Goal: Information Seeking & Learning: Learn about a topic

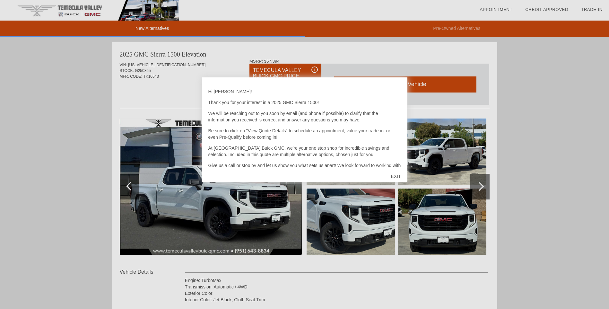
click at [397, 174] on div "EXIT" at bounding box center [395, 176] width 23 height 19
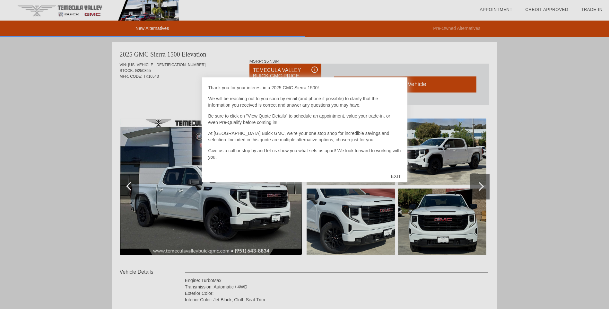
scroll to position [23, 0]
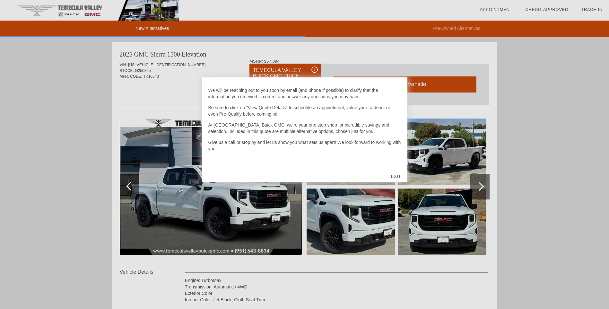
drag, startPoint x: 472, startPoint y: 180, endPoint x: 480, endPoint y: 184, distance: 8.5
click at [474, 180] on div at bounding box center [304, 154] width 609 height 309
click at [482, 186] on div at bounding box center [304, 154] width 609 height 309
click at [393, 176] on div "EXIT" at bounding box center [395, 176] width 23 height 19
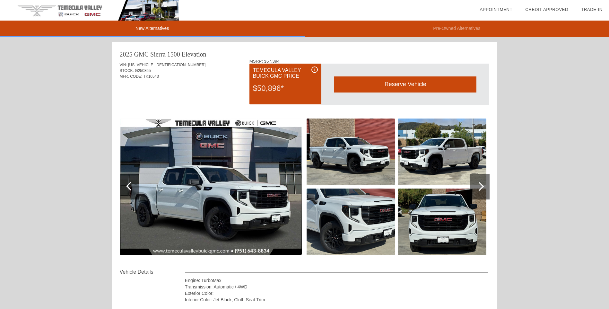
click at [478, 182] on div at bounding box center [479, 187] width 19 height 26
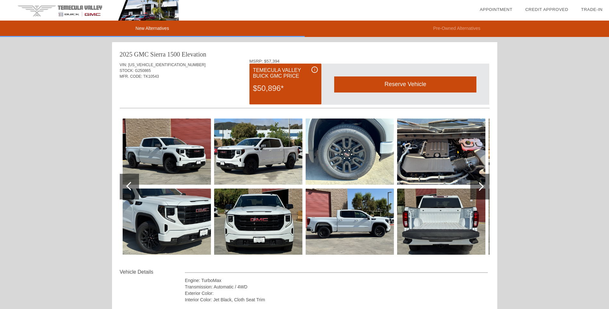
click at [478, 182] on div at bounding box center [479, 187] width 19 height 26
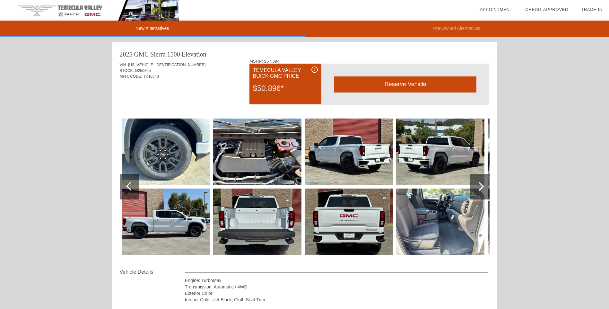
click at [478, 182] on div at bounding box center [479, 187] width 19 height 26
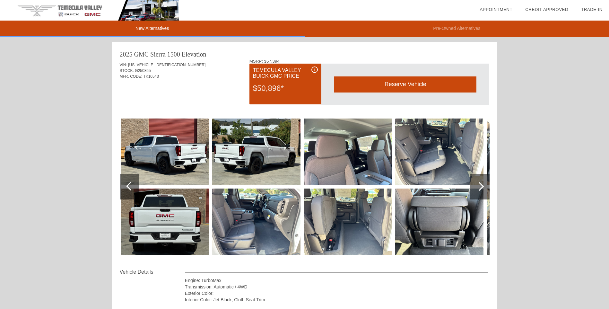
click at [478, 182] on div at bounding box center [479, 187] width 19 height 26
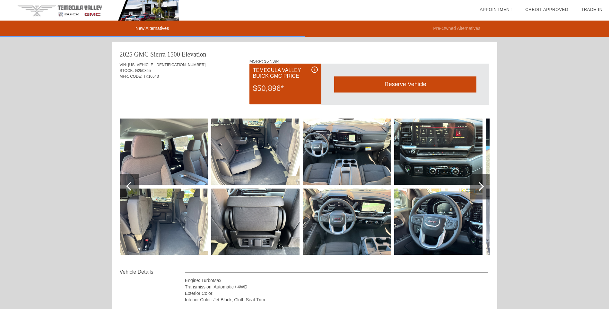
click at [478, 182] on div at bounding box center [479, 187] width 19 height 26
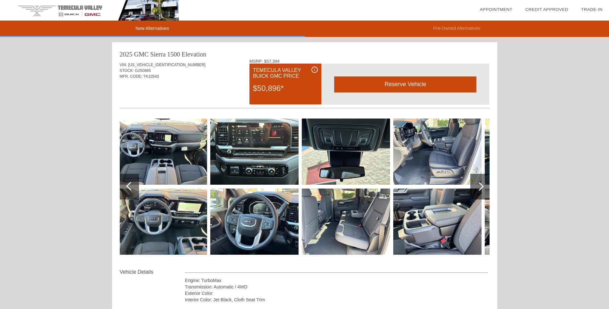
click at [478, 182] on div at bounding box center [479, 187] width 19 height 26
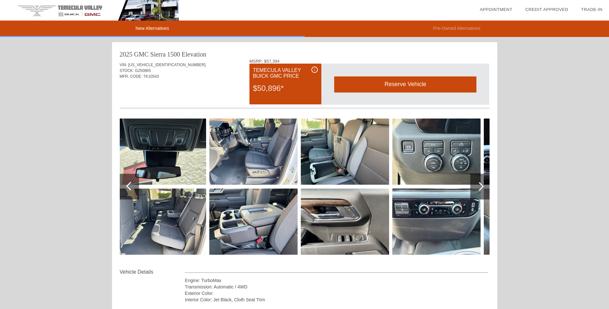
click at [478, 182] on div at bounding box center [479, 187] width 19 height 26
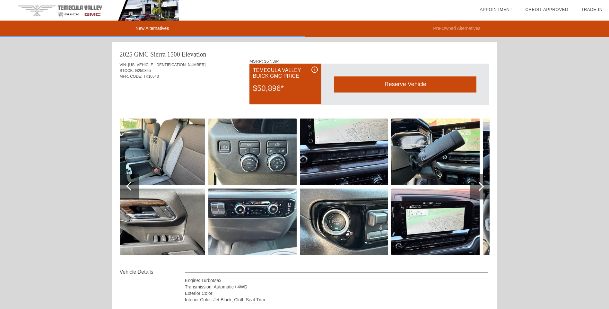
click at [478, 182] on div at bounding box center [479, 187] width 19 height 26
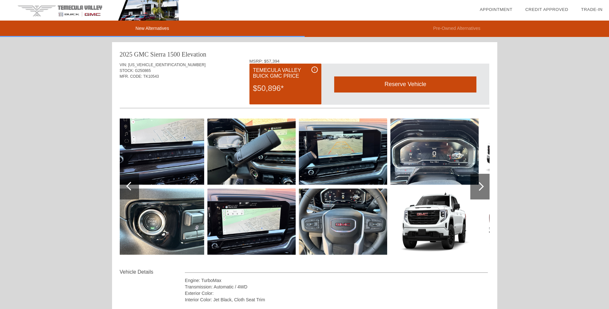
click at [478, 182] on div at bounding box center [479, 187] width 19 height 26
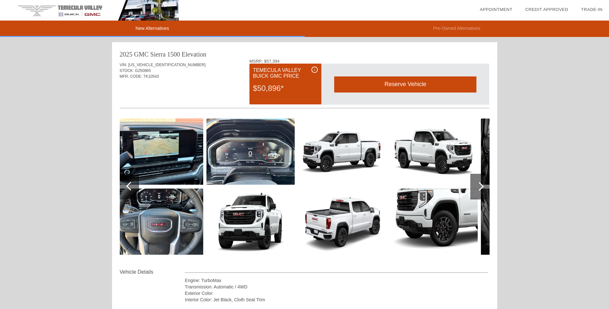
click at [478, 182] on div at bounding box center [479, 187] width 19 height 26
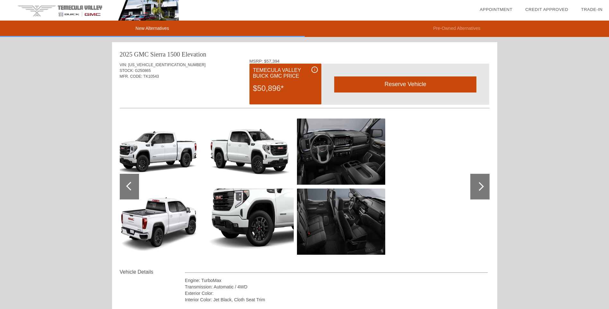
click at [478, 182] on div at bounding box center [479, 187] width 19 height 26
